Goal: Information Seeking & Learning: Learn about a topic

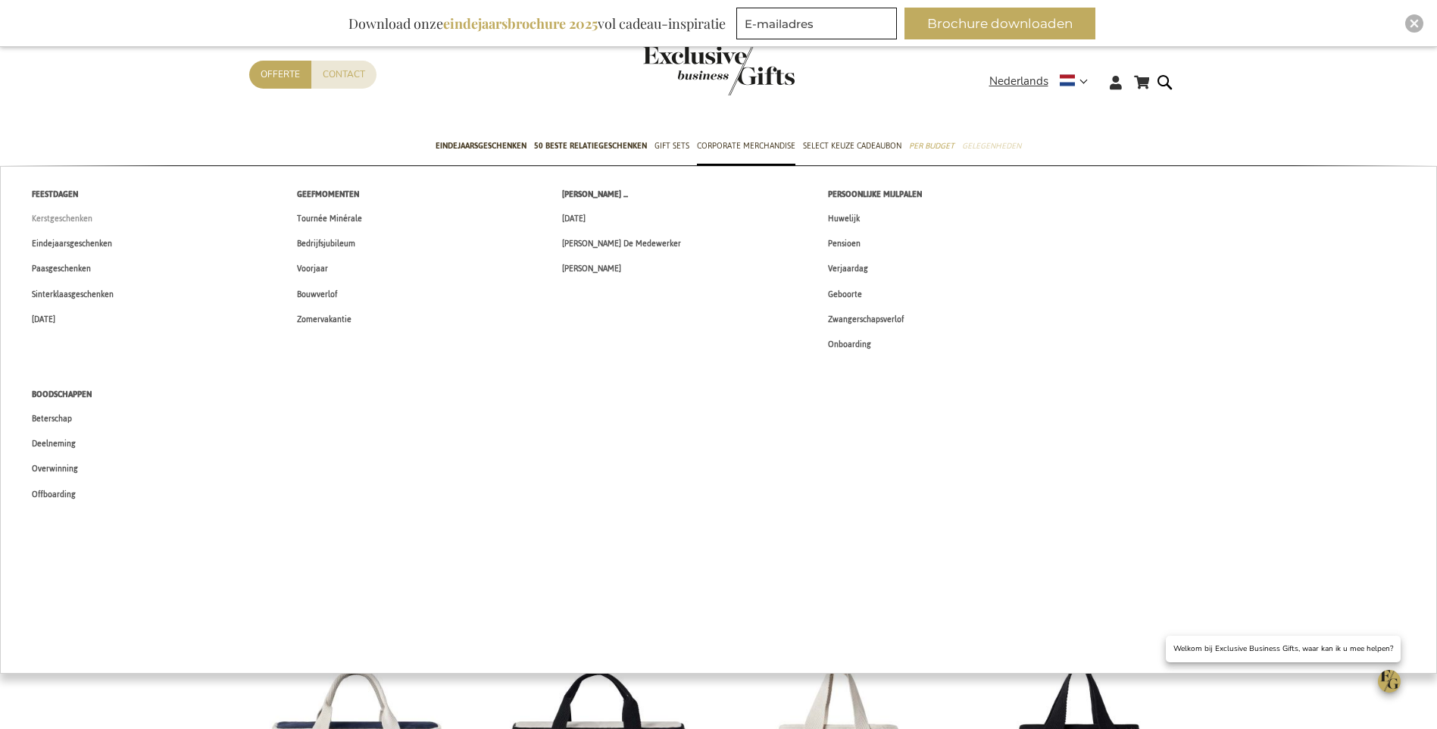
click at [51, 220] on span "Kerstgeschenken" at bounding box center [62, 219] width 61 height 16
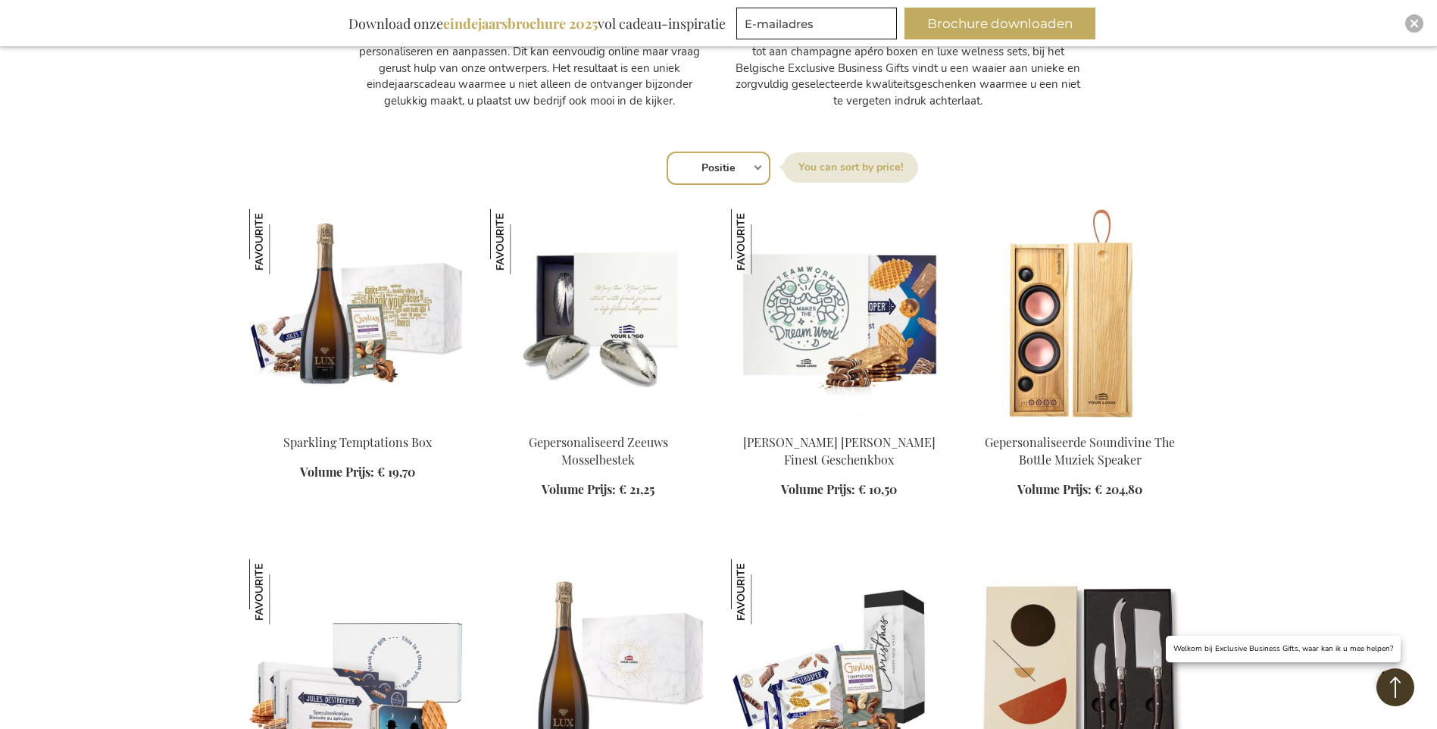
scroll to position [909, 0]
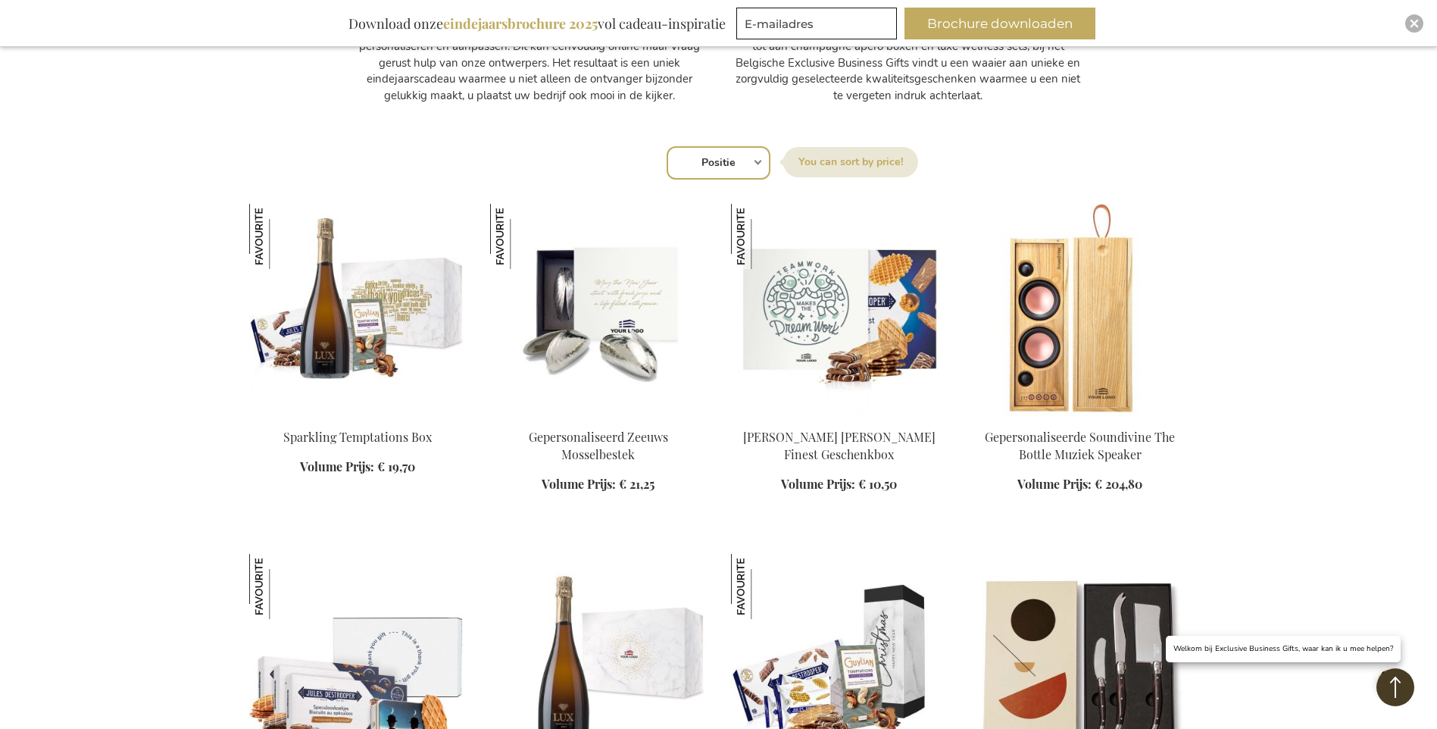
click at [765, 164] on select "Positie Best Sellers Meest bekeken Nieuw Biggest Saving Price: low to high Pric…" at bounding box center [719, 162] width 104 height 33
select select "price_desc"
click at [667, 146] on select "Positie Best Sellers Meest bekeken Nieuw Biggest Saving Price: low to high Pric…" at bounding box center [719, 162] width 104 height 33
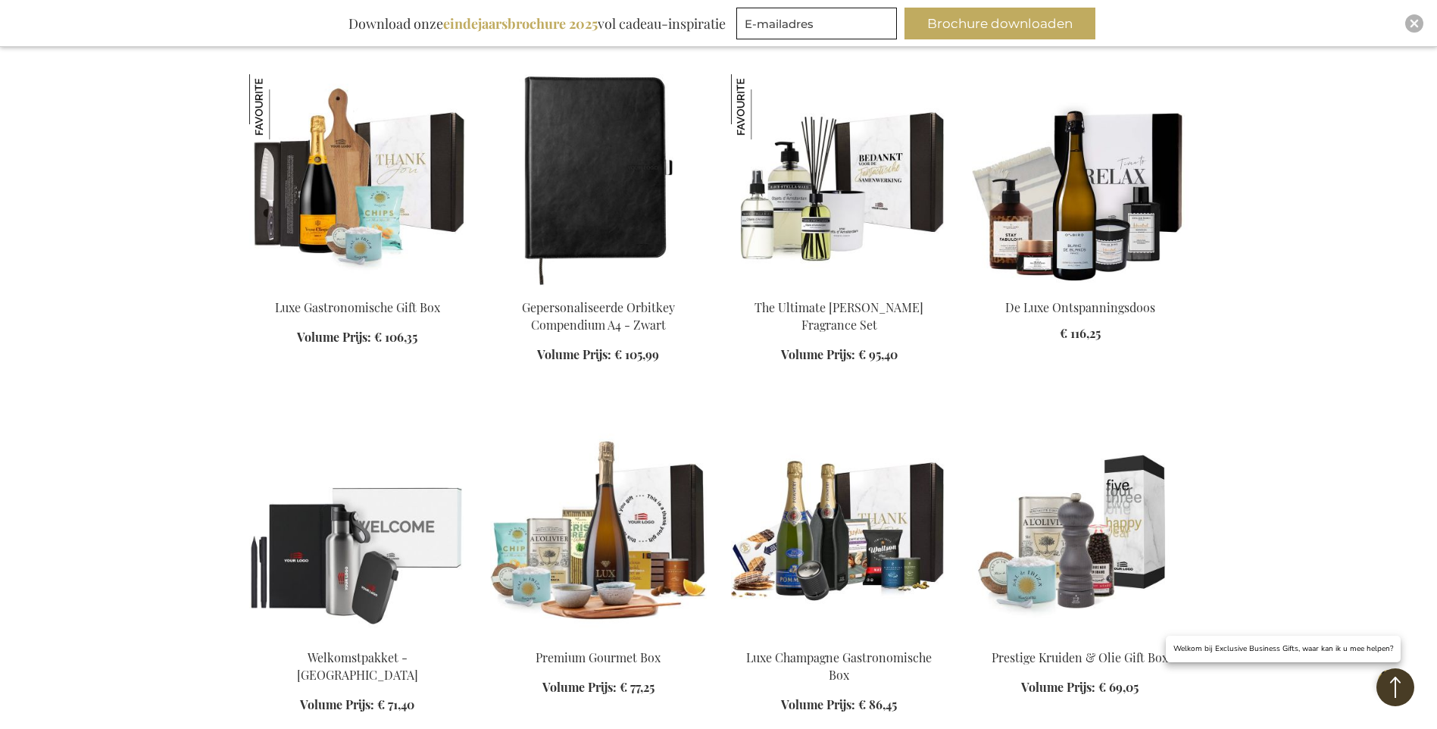
scroll to position [1743, 0]
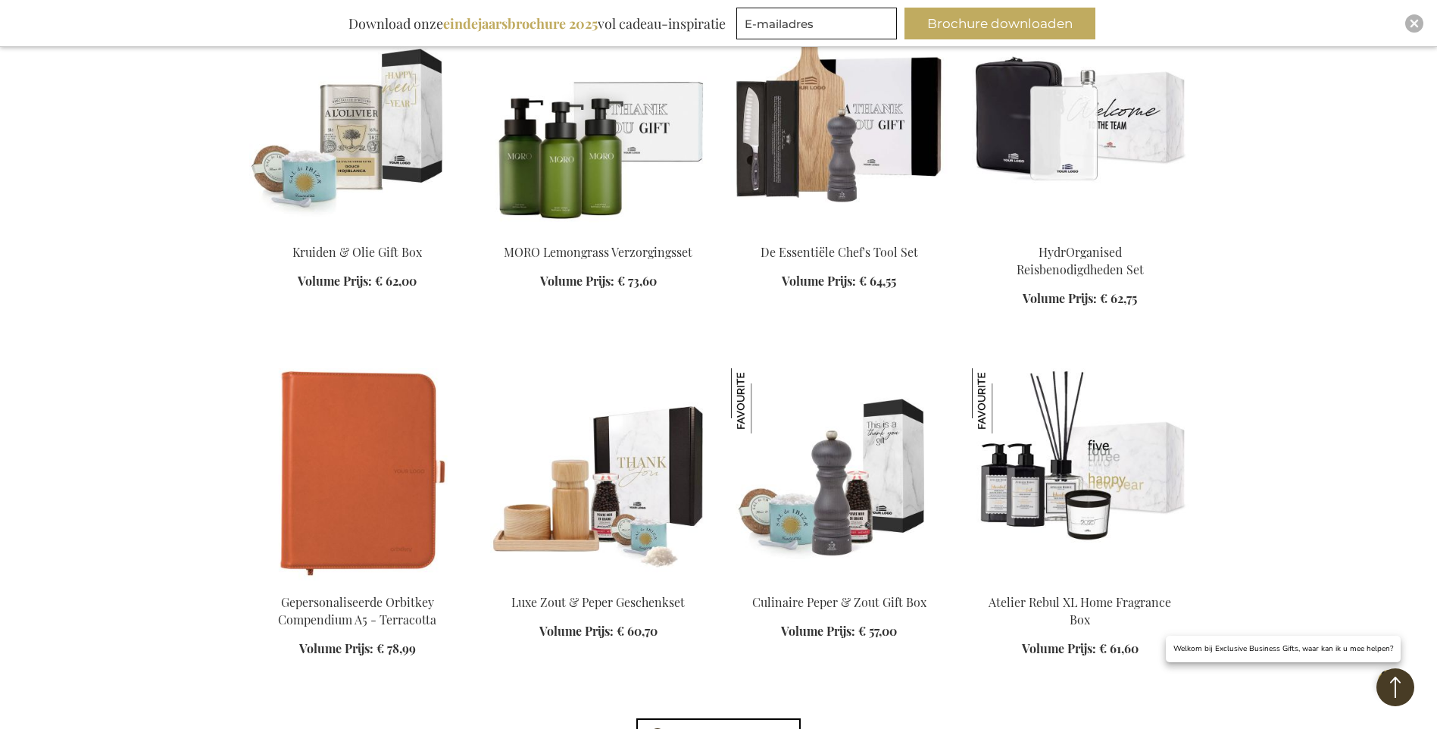
scroll to position [2500, 0]
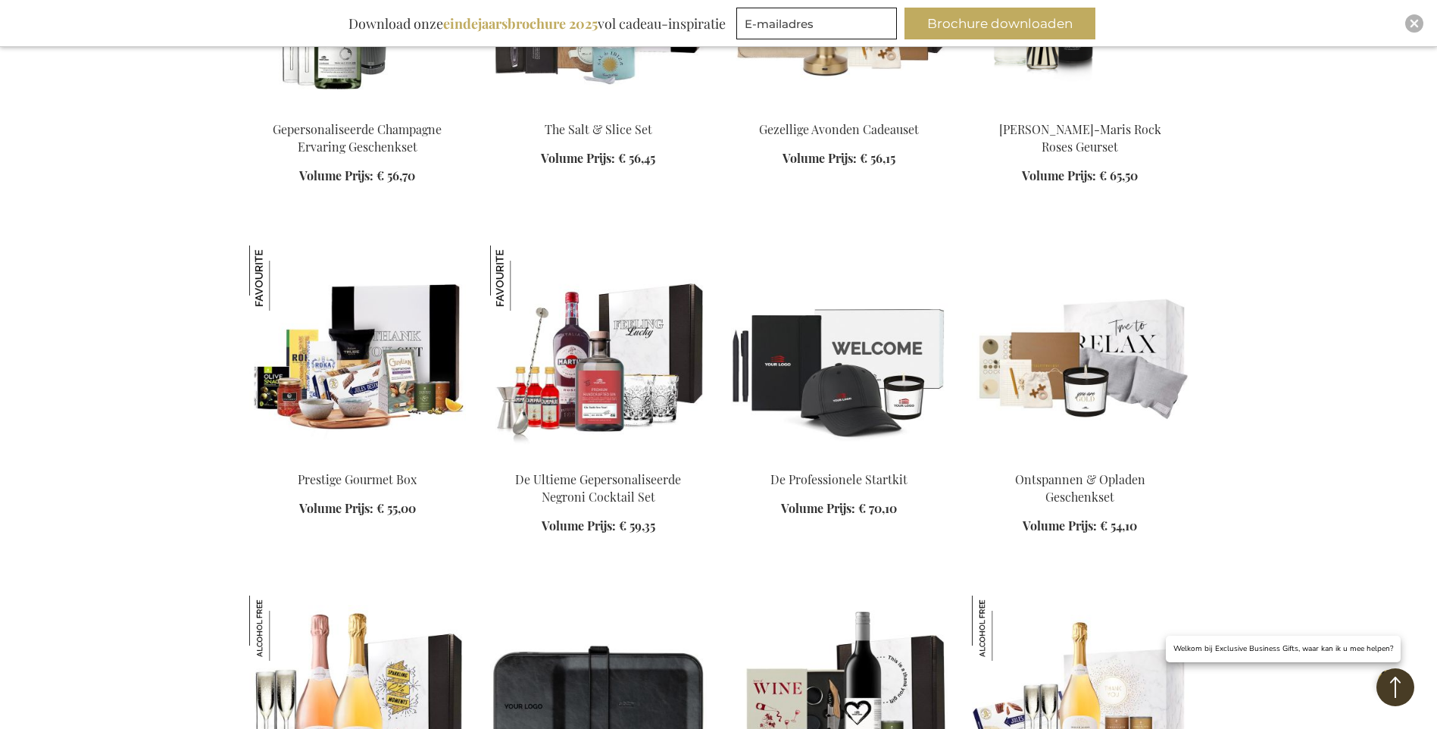
scroll to position [4395, 0]
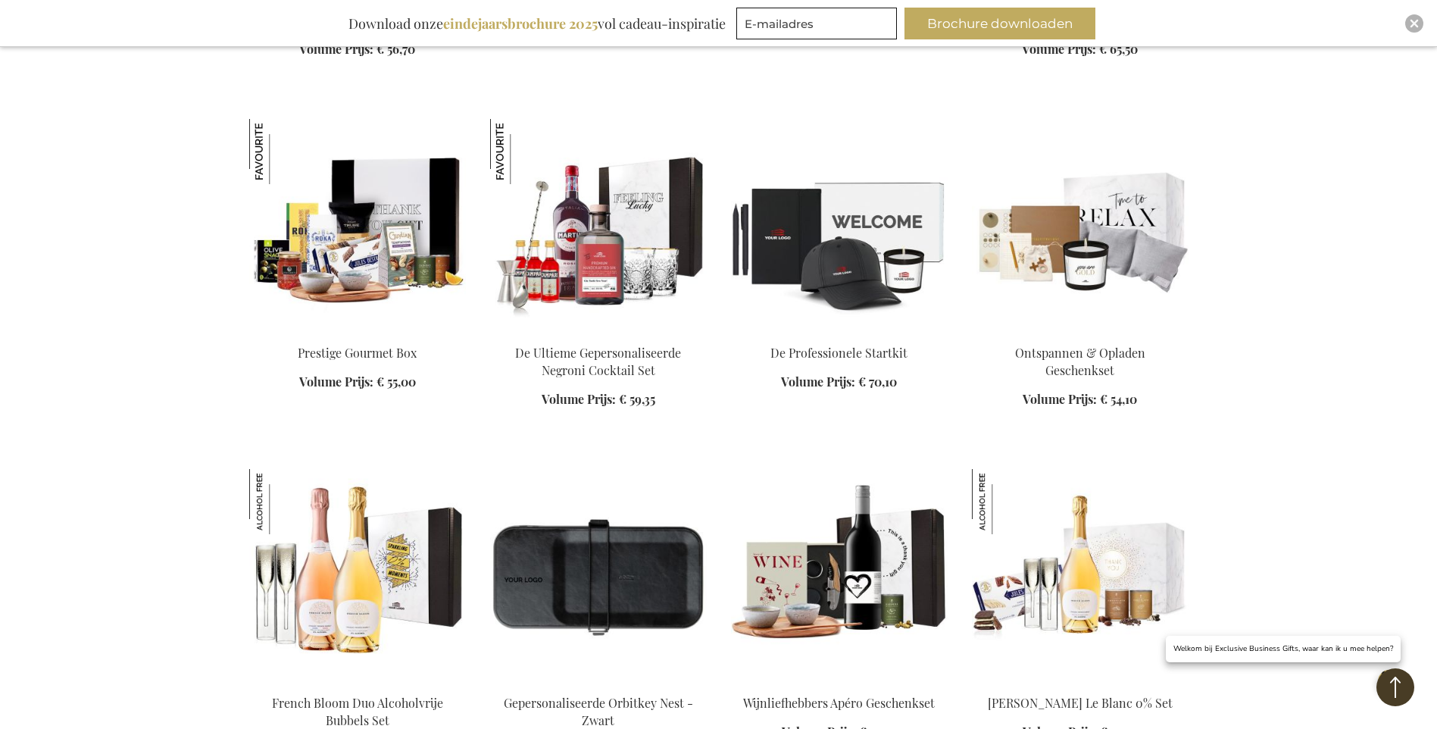
scroll to position [4773, 0]
